Goal: Information Seeking & Learning: Check status

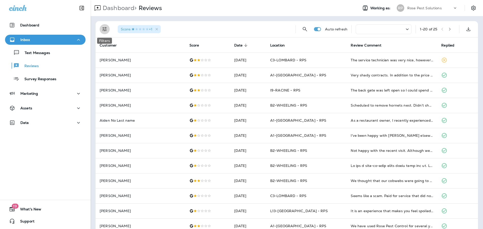
click at [103, 31] on icon "Filters" at bounding box center [105, 29] width 6 height 6
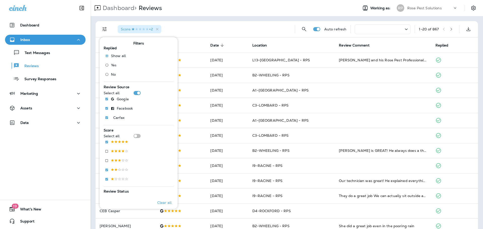
click at [231, 29] on div "Score : +2" at bounding box center [202, 29] width 177 height 16
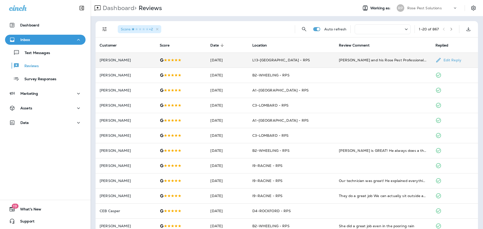
click at [248, 63] on td "[DATE]" at bounding box center [227, 60] width 42 height 15
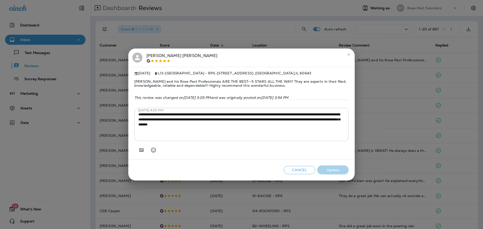
click at [308, 171] on button "Cancel" at bounding box center [298, 170] width 31 height 8
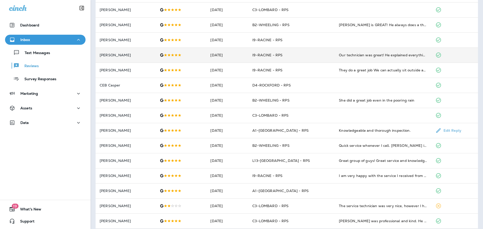
scroll to position [130, 0]
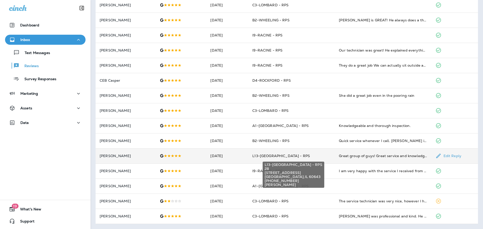
click at [274, 155] on span "L13-[GEOGRAPHIC_DATA] - RPS" at bounding box center [281, 156] width 58 height 5
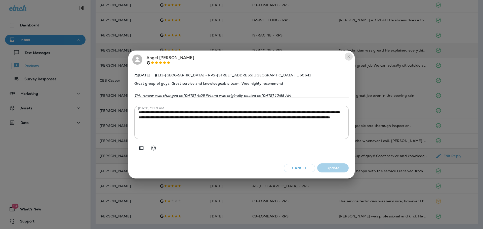
click at [350, 53] on button "close" at bounding box center [348, 57] width 8 height 8
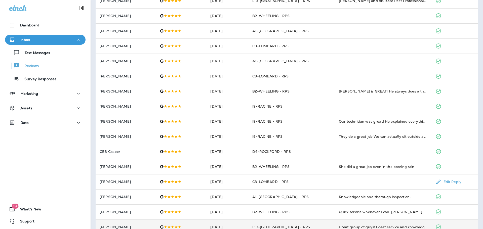
scroll to position [0, 0]
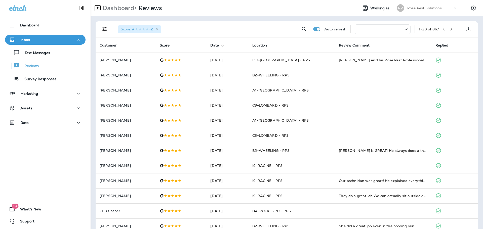
click at [153, 30] on span "Score : +2" at bounding box center [137, 29] width 32 height 5
click at [449, 30] on icon "button" at bounding box center [451, 29] width 4 height 4
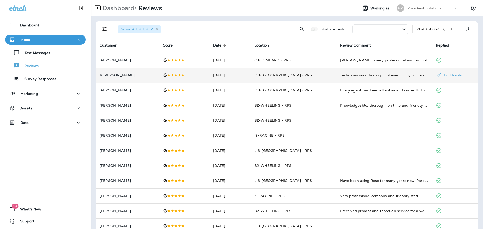
click at [261, 76] on td "L13-[GEOGRAPHIC_DATA] - RPS" at bounding box center [293, 75] width 86 height 15
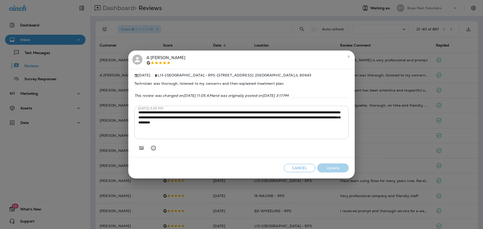
click at [349, 55] on icon "close" at bounding box center [348, 56] width 2 height 2
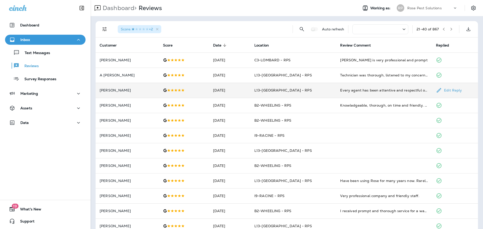
click at [330, 86] on td "L13-[GEOGRAPHIC_DATA] - RPS" at bounding box center [293, 90] width 86 height 15
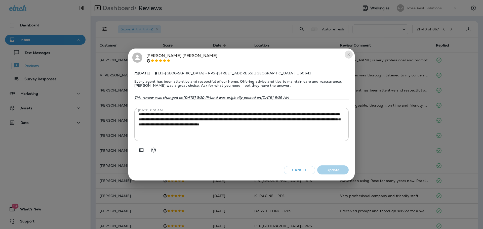
click at [351, 55] on button "close" at bounding box center [348, 55] width 8 height 8
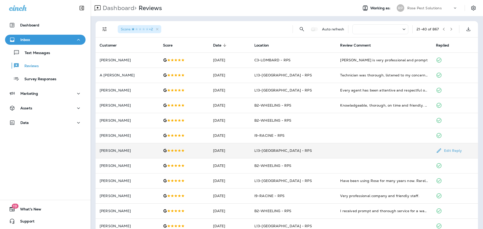
click at [350, 151] on td at bounding box center [384, 150] width 96 height 15
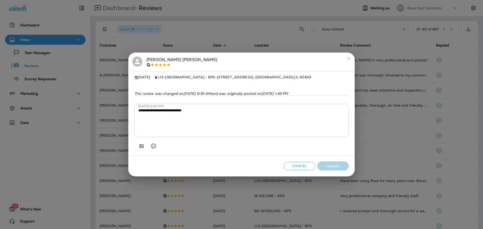
click at [346, 66] on h2 "[PERSON_NAME]" at bounding box center [241, 62] width 226 height 19
click at [348, 57] on icon "close" at bounding box center [348, 58] width 2 height 2
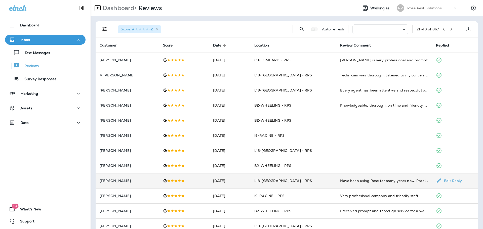
click at [362, 184] on td "Have been using Rose for many years now. Rarely see a rat anymore. Everyone we …" at bounding box center [384, 180] width 96 height 15
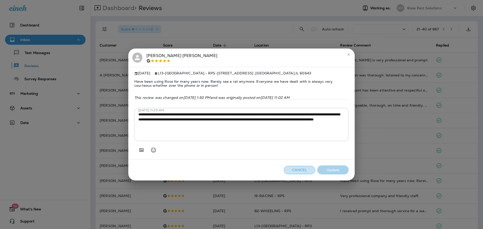
click at [301, 170] on button "Cancel" at bounding box center [298, 170] width 31 height 8
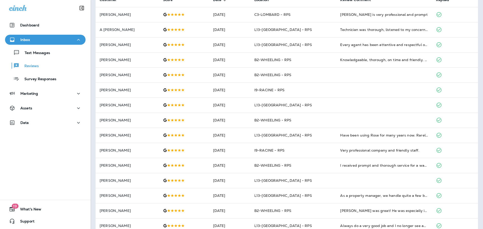
scroll to position [50, 0]
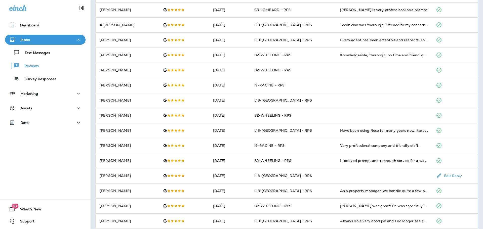
click at [301, 170] on td "L13-[GEOGRAPHIC_DATA] - RPS" at bounding box center [293, 175] width 86 height 15
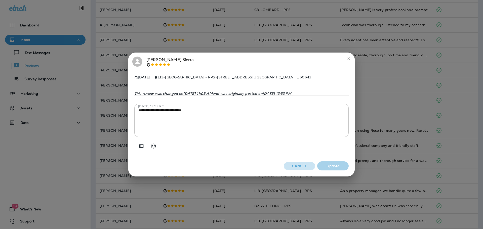
click at [301, 170] on button "Cancel" at bounding box center [298, 166] width 31 height 8
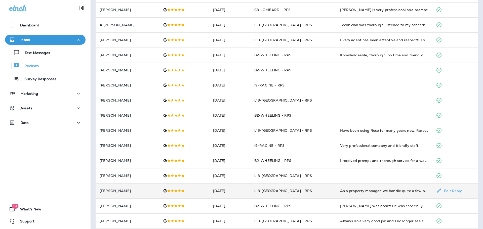
click at [294, 188] on td "L13-[GEOGRAPHIC_DATA] - RPS" at bounding box center [293, 190] width 86 height 15
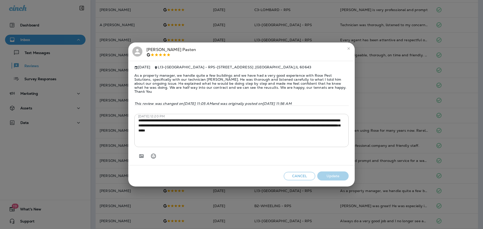
click at [294, 183] on div "Cancel Update" at bounding box center [241, 175] width 226 height 21
click at [297, 175] on button "Cancel" at bounding box center [298, 176] width 31 height 8
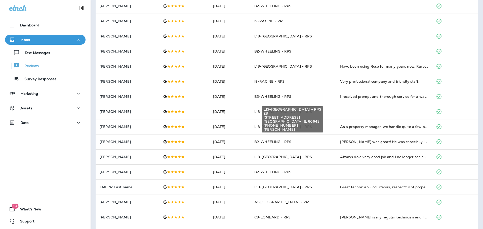
scroll to position [126, 0]
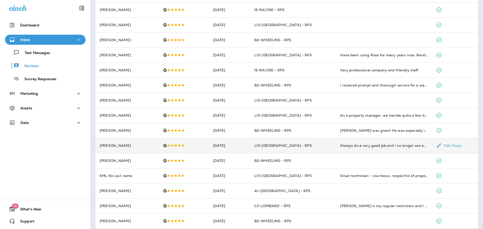
click at [299, 151] on td "L13-[GEOGRAPHIC_DATA] - RPS" at bounding box center [293, 145] width 86 height 15
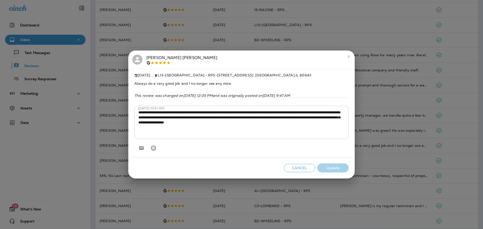
click at [296, 167] on button "Cancel" at bounding box center [298, 168] width 31 height 8
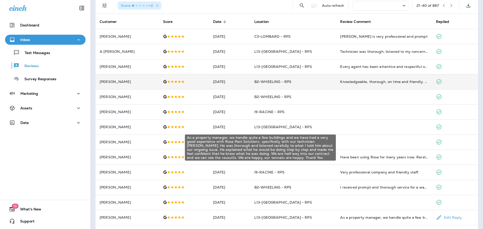
scroll to position [0, 0]
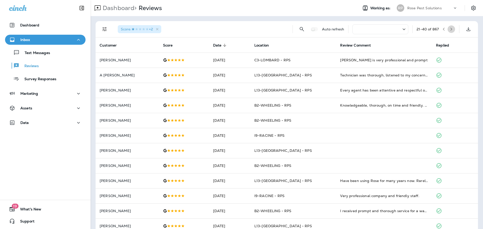
click at [450, 29] on icon "button" at bounding box center [451, 29] width 2 height 3
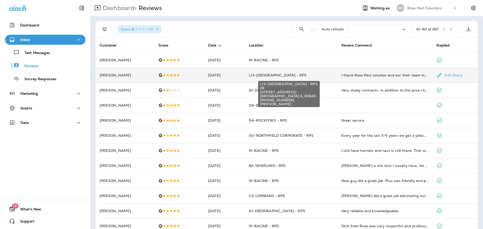
click at [290, 73] on span "L13-[GEOGRAPHIC_DATA] - RPS" at bounding box center [278, 75] width 58 height 5
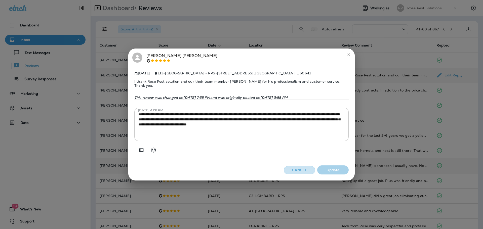
click at [299, 169] on button "Cancel" at bounding box center [298, 170] width 31 height 8
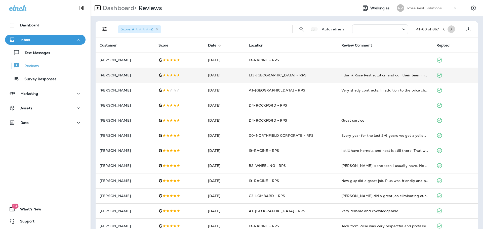
click at [449, 28] on button "button" at bounding box center [451, 29] width 8 height 8
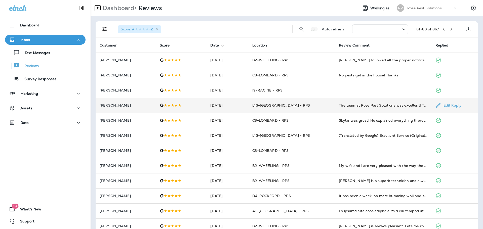
click at [268, 109] on td "L13-[GEOGRAPHIC_DATA] - RPS" at bounding box center [291, 105] width 86 height 15
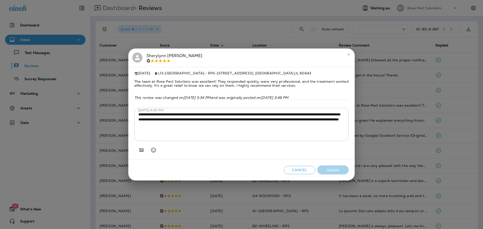
click at [305, 173] on button "Cancel" at bounding box center [298, 170] width 31 height 8
